Goal: Transaction & Acquisition: Download file/media

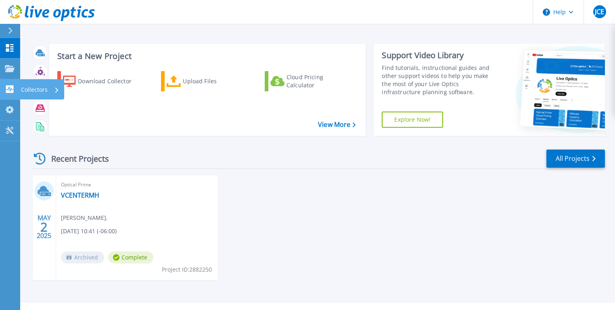
click at [8, 91] on icon at bounding box center [10, 89] width 8 height 8
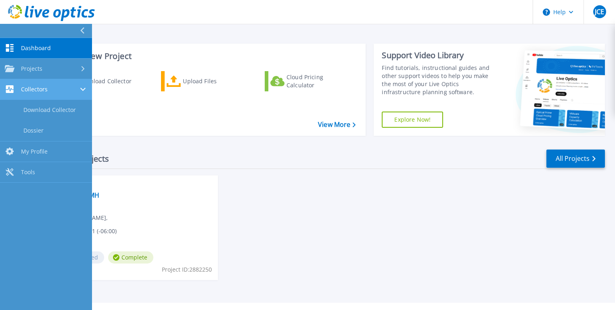
click at [38, 88] on span "Collectors" at bounding box center [34, 89] width 27 height 7
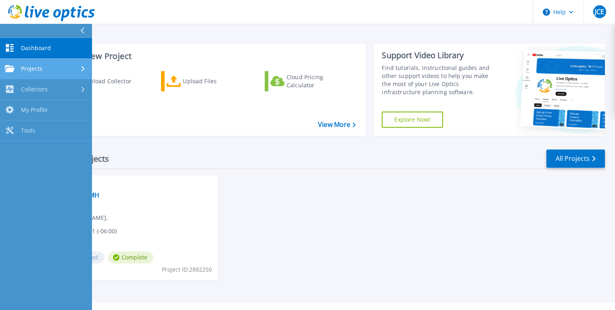
click at [35, 64] on link "Projects Projects" at bounding box center [46, 69] width 92 height 21
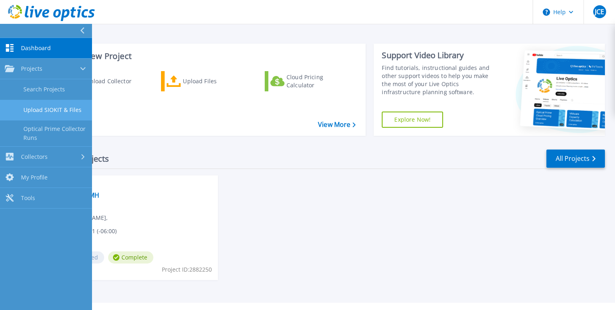
click at [57, 109] on link "Upload SIOKIT & Files" at bounding box center [46, 110] width 92 height 21
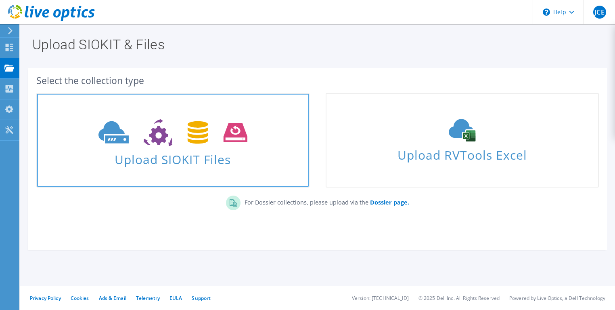
click at [153, 149] on span "Upload SIOKIT Files" at bounding box center [173, 156] width 272 height 17
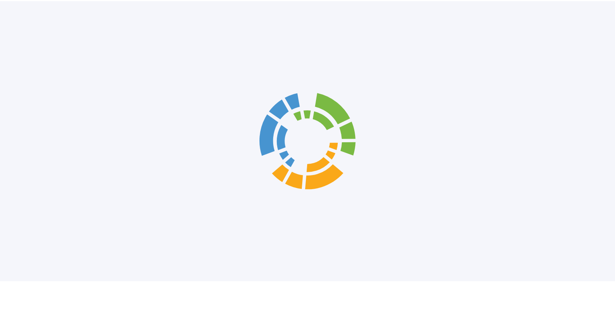
scroll to position [11, 0]
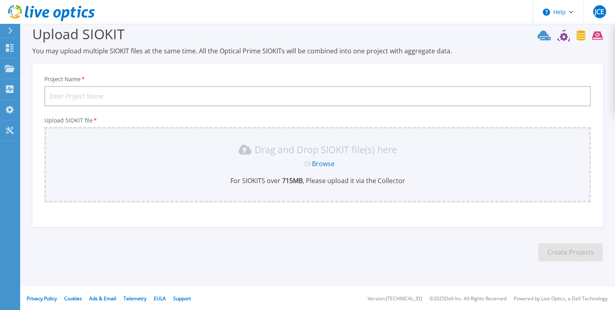
click at [99, 95] on input "Project Name *" at bounding box center [317, 96] width 547 height 20
type input "HCImh"
click at [323, 163] on link "Browse" at bounding box center [323, 163] width 23 height 9
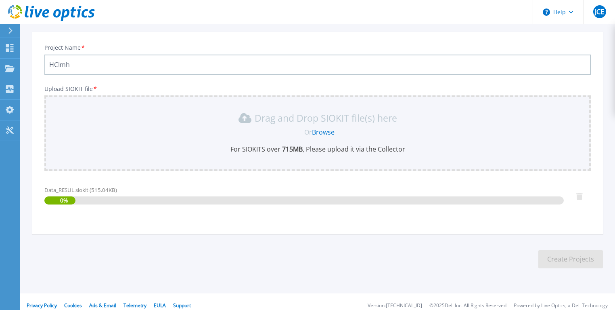
scroll to position [50, 0]
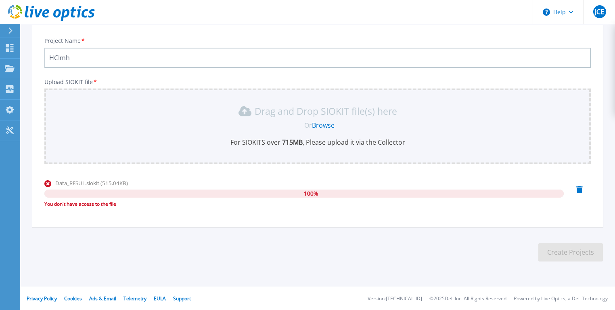
click at [319, 124] on link "Browse" at bounding box center [323, 125] width 23 height 9
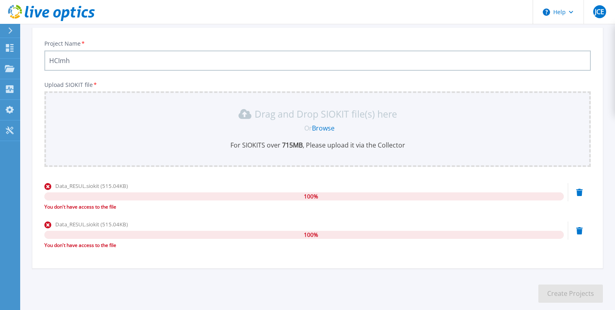
scroll to position [0, 0]
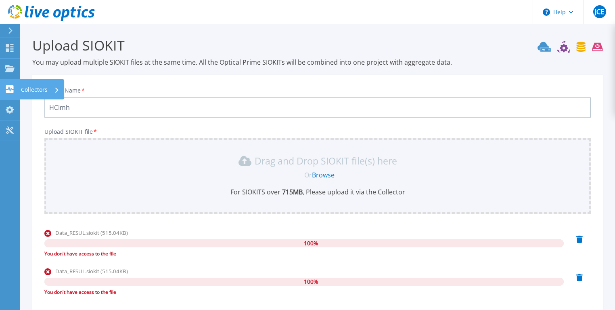
click at [8, 94] on link "Collectors Collectors" at bounding box center [10, 89] width 20 height 21
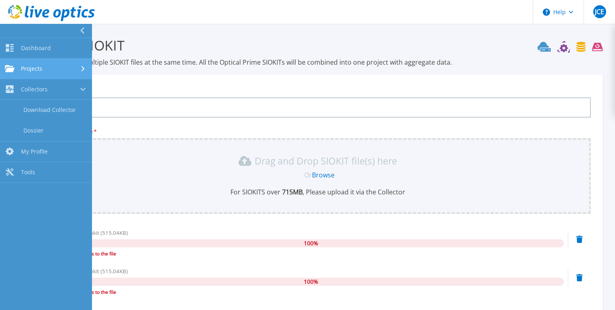
click at [37, 66] on span "Projects" at bounding box center [31, 68] width 21 height 7
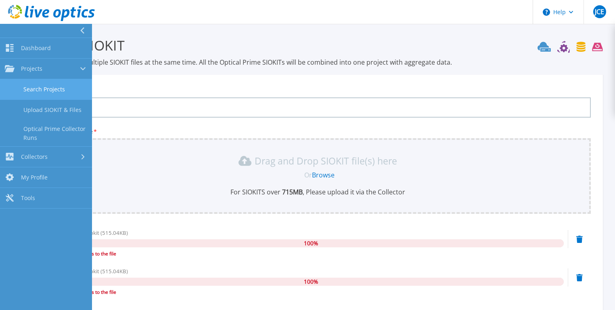
click at [40, 88] on link "Search Projects" at bounding box center [46, 89] width 92 height 21
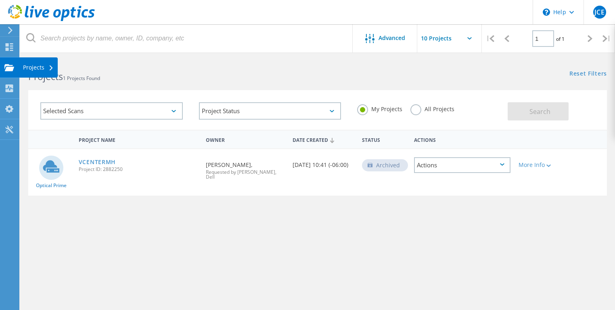
click at [10, 68] on use at bounding box center [9, 67] width 10 height 7
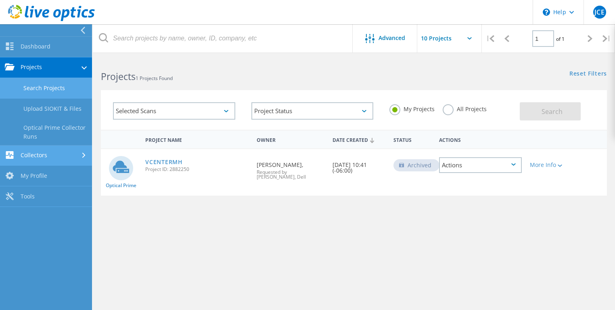
click at [46, 155] on link "Collectors" at bounding box center [46, 155] width 92 height 21
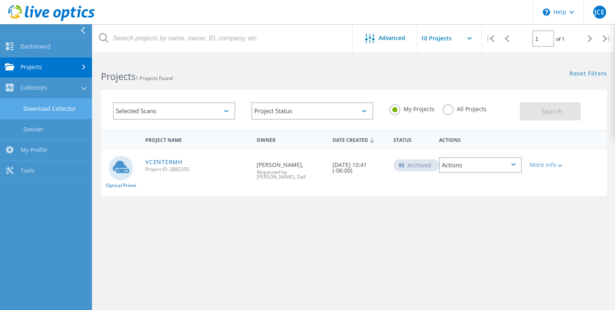
click at [57, 107] on link "Download Collector" at bounding box center [46, 109] width 92 height 21
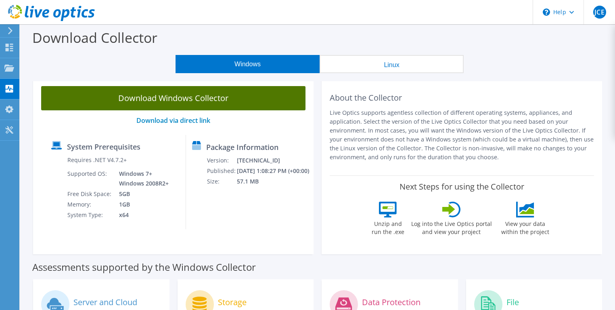
click at [216, 98] on link "Download Windows Collector" at bounding box center [173, 98] width 264 height 24
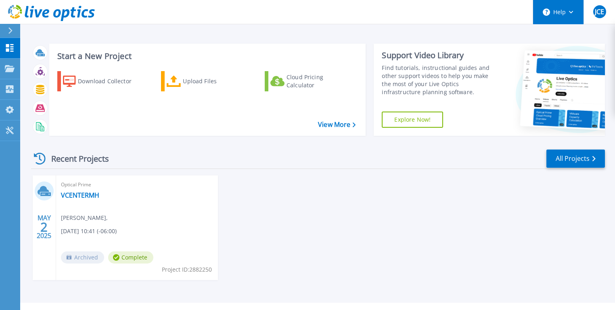
click at [564, 13] on button "Help" at bounding box center [558, 12] width 50 height 24
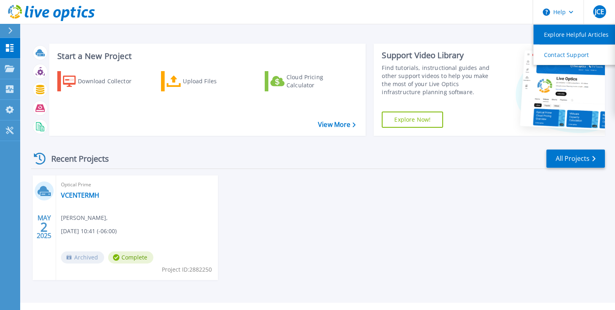
click at [564, 35] on link "Explore Helpful Articles" at bounding box center [579, 35] width 90 height 20
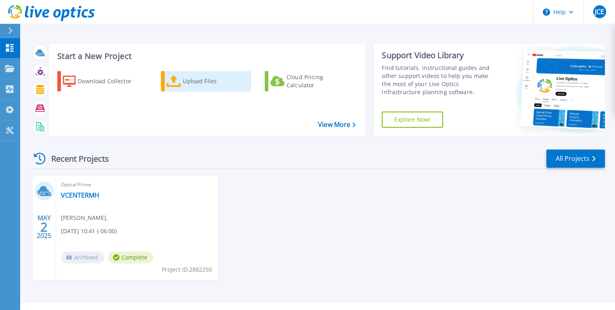
click at [199, 79] on div "Upload Files" at bounding box center [215, 81] width 65 height 16
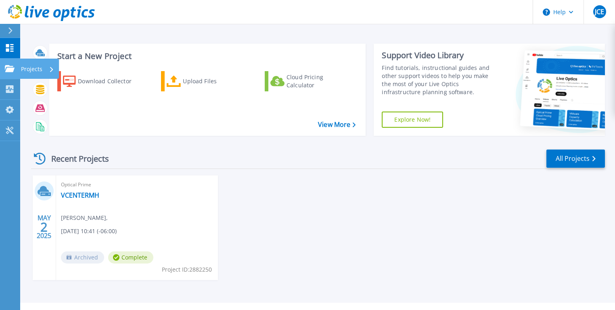
click at [8, 65] on icon at bounding box center [10, 68] width 10 height 7
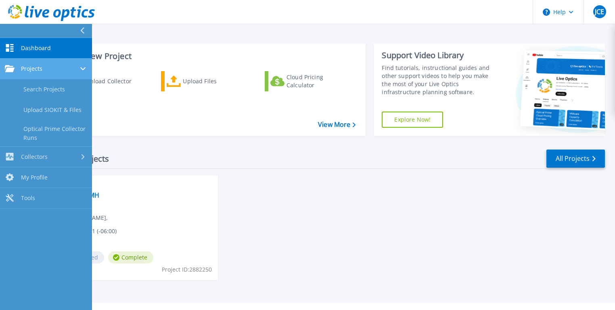
click at [44, 71] on div "Projects" at bounding box center [46, 68] width 82 height 7
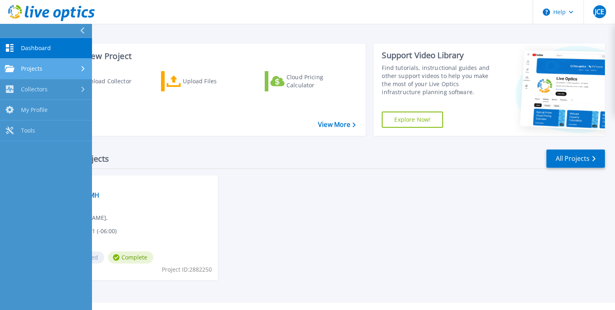
click at [44, 71] on div "Projects" at bounding box center [46, 68] width 82 height 7
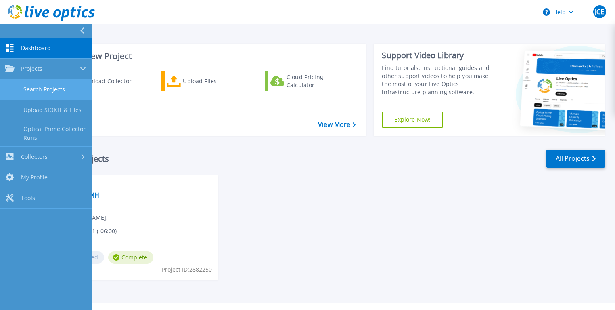
click at [48, 90] on link "Search Projects" at bounding box center [46, 89] width 92 height 21
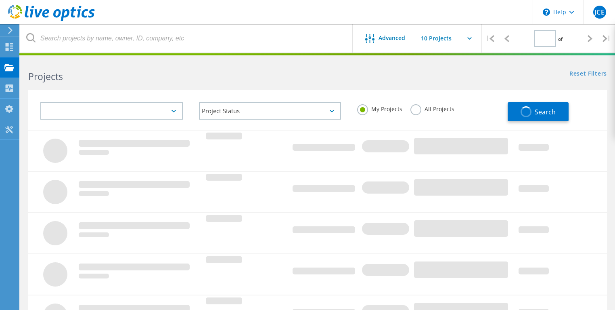
type input "1"
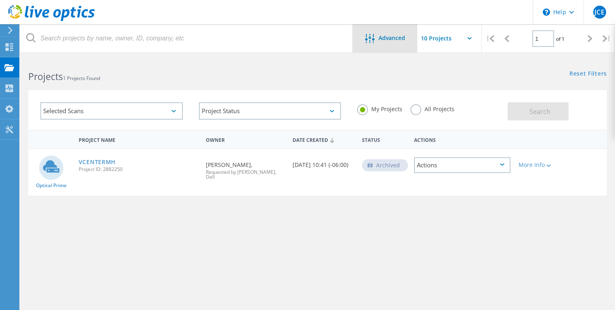
click at [400, 39] on span "Advanced" at bounding box center [392, 38] width 27 height 6
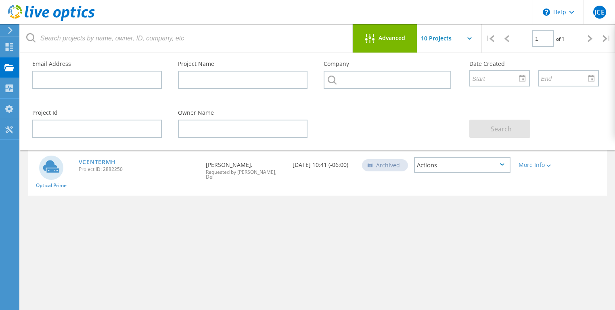
click at [400, 39] on span "Advanced" at bounding box center [392, 38] width 27 height 6
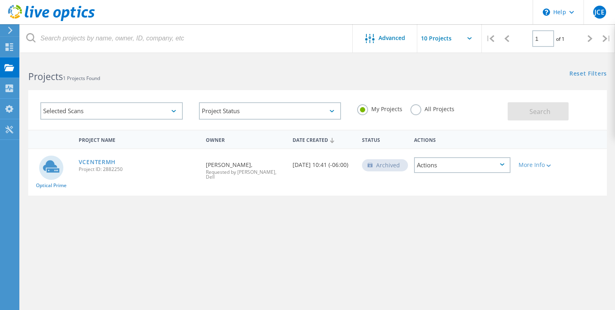
click at [6, 29] on div at bounding box center [9, 30] width 12 height 7
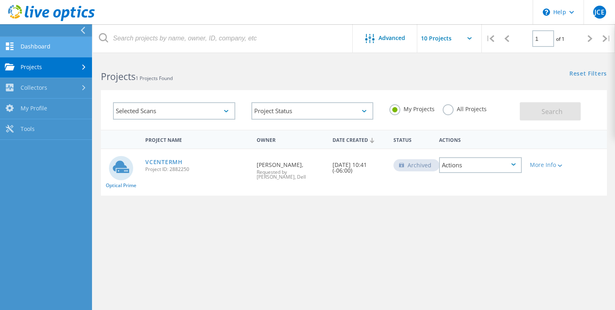
click at [35, 44] on link "Dashboard" at bounding box center [46, 47] width 92 height 21
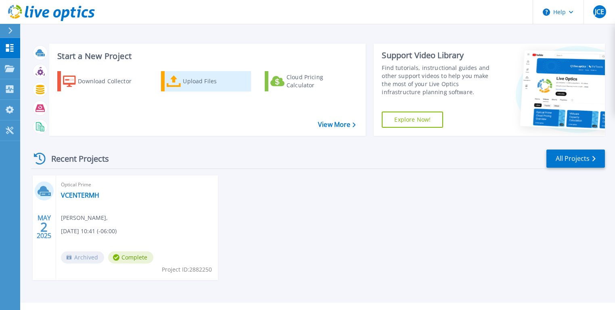
click at [192, 84] on div "Upload Files" at bounding box center [215, 81] width 65 height 16
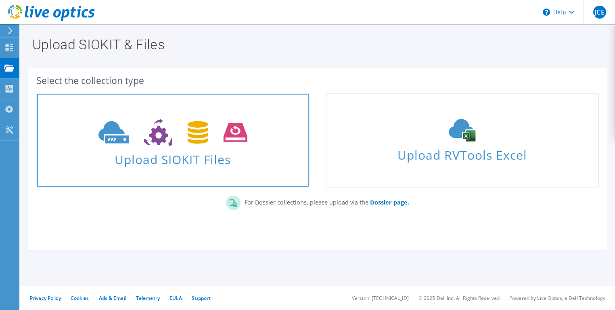
click at [203, 153] on span "Upload SIOKIT Files" at bounding box center [173, 156] width 272 height 17
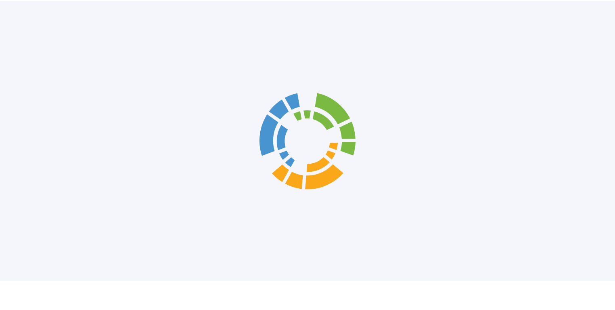
scroll to position [11, 0]
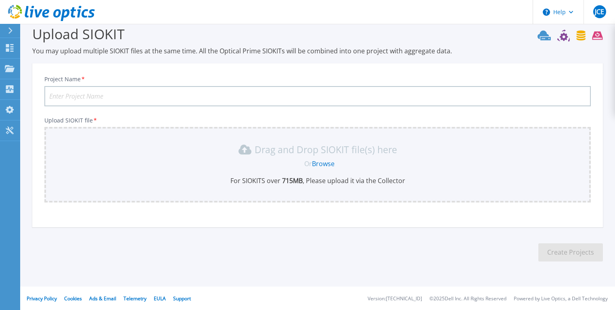
click at [265, 99] on input "Project Name *" at bounding box center [317, 96] width 547 height 20
type input "mh"
click at [325, 163] on link "Browse" at bounding box center [323, 163] width 23 height 9
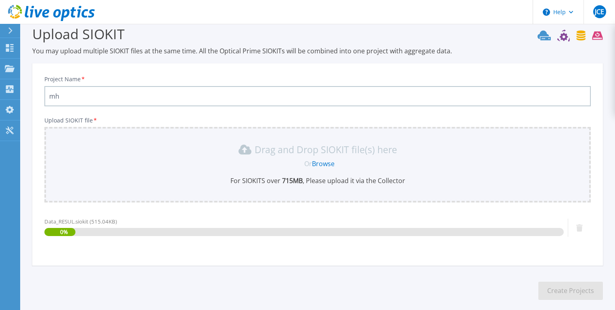
scroll to position [50, 0]
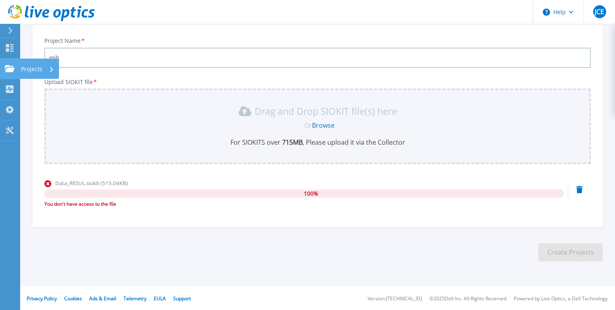
click at [11, 67] on icon at bounding box center [10, 68] width 10 height 7
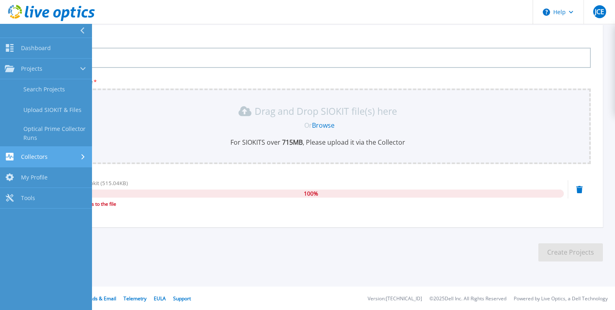
click at [45, 159] on span "Collectors" at bounding box center [34, 156] width 27 height 7
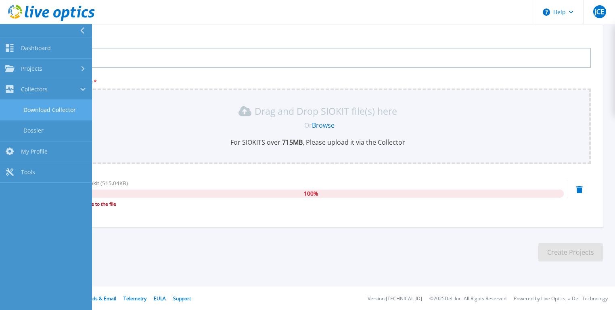
click at [62, 111] on link "Download Collector" at bounding box center [46, 110] width 92 height 21
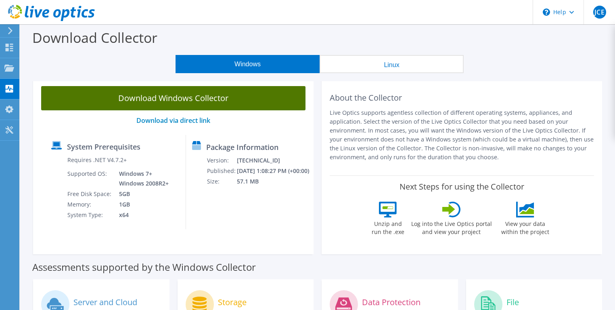
click at [187, 97] on link "Download Windows Collector" at bounding box center [173, 98] width 264 height 24
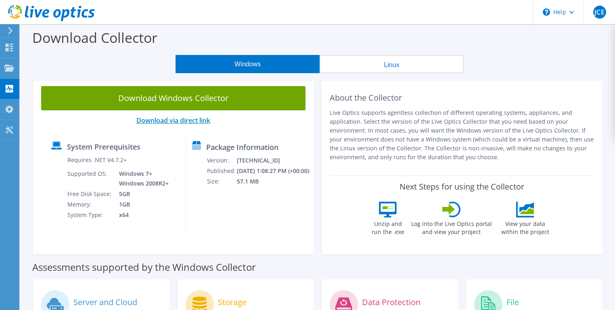
click at [163, 121] on link "Download via direct link" at bounding box center [173, 120] width 74 height 9
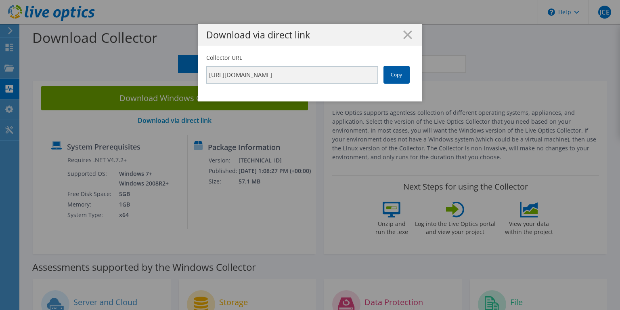
click at [394, 76] on link "Copy" at bounding box center [397, 75] width 26 height 18
click at [403, 29] on div "Download via direct link" at bounding box center [310, 34] width 224 height 21
click at [405, 36] on line at bounding box center [408, 35] width 8 height 8
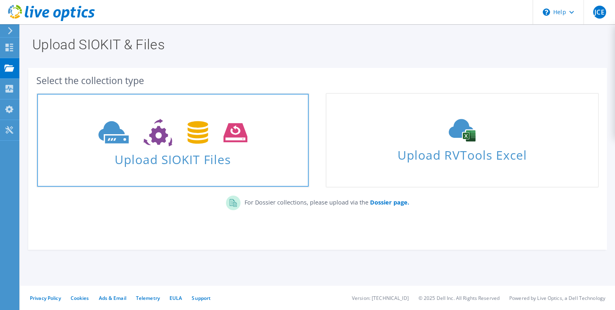
click at [157, 136] on icon at bounding box center [173, 133] width 149 height 28
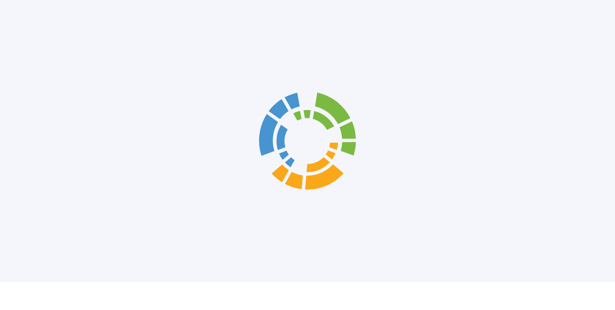
scroll to position [11, 0]
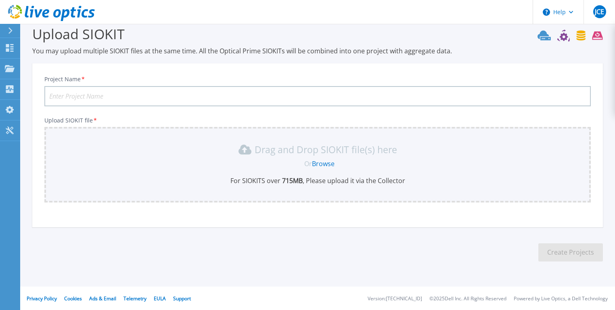
click at [326, 163] on link "Browse" at bounding box center [323, 163] width 23 height 9
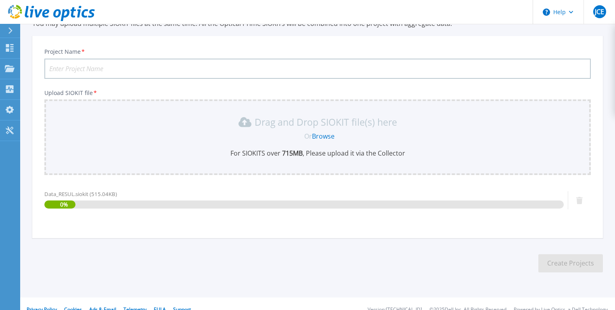
click at [195, 95] on div "Project Name * Upload SIOKIT file * Drag and Drop SIOKIT file(s) here Or Browse…" at bounding box center [317, 139] width 571 height 197
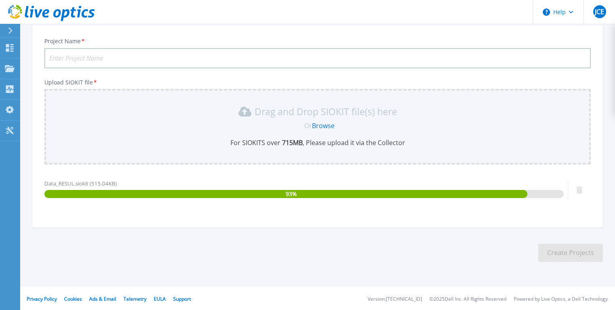
scroll to position [50, 0]
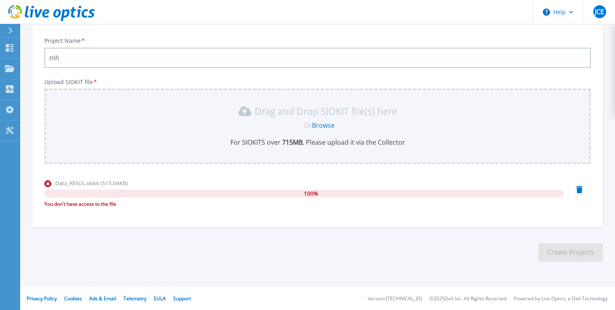
type input "mh"
click at [579, 190] on icon at bounding box center [580, 189] width 6 height 7
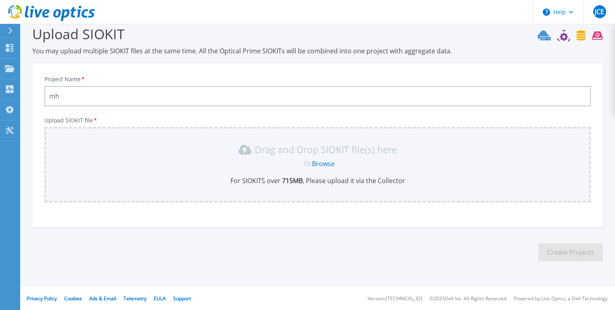
click at [326, 159] on link "Browse" at bounding box center [323, 163] width 23 height 9
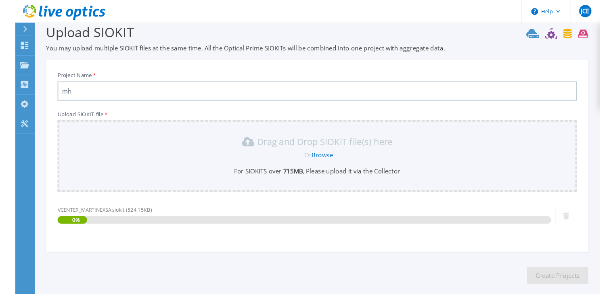
scroll to position [50, 0]
